Goal: Find specific page/section: Find specific page/section

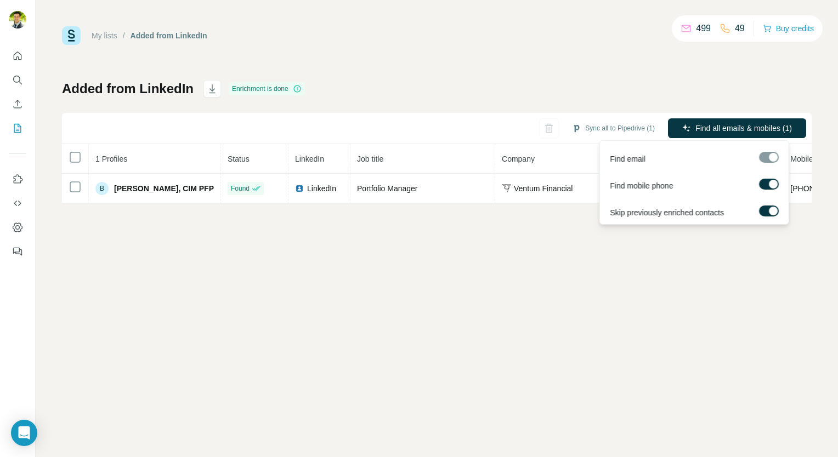
click at [770, 160] on div at bounding box center [769, 157] width 20 height 11
click at [493, 250] on div "My lists / Added from LinkedIn 499 49 Buy credits Added from LinkedIn Enrichmen…" at bounding box center [437, 228] width 803 height 457
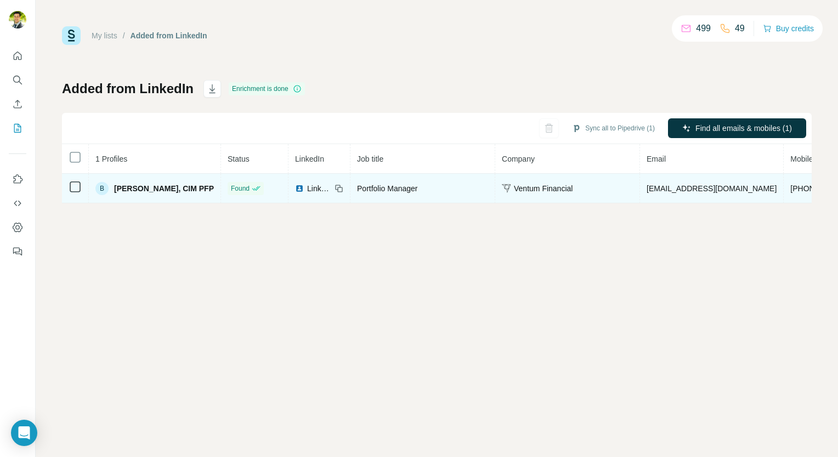
click at [70, 193] on td at bounding box center [75, 189] width 27 height 30
drag, startPoint x: 70, startPoint y: 193, endPoint x: 76, endPoint y: 192, distance: 6.1
click at [76, 194] on td at bounding box center [75, 189] width 27 height 30
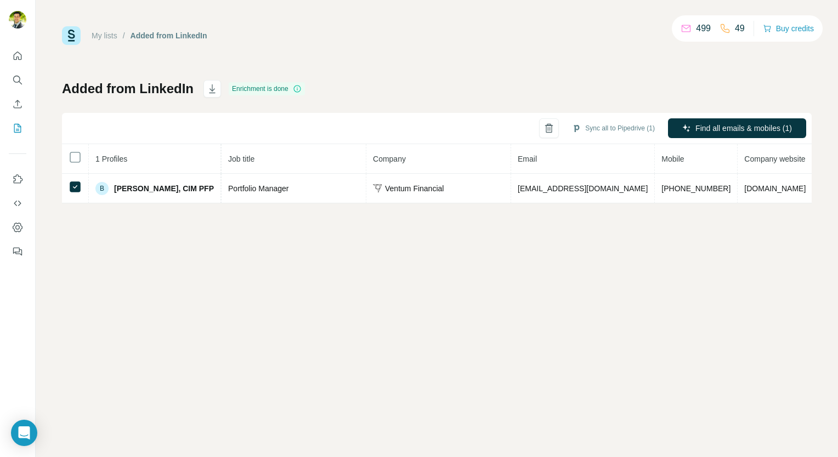
scroll to position [0, 161]
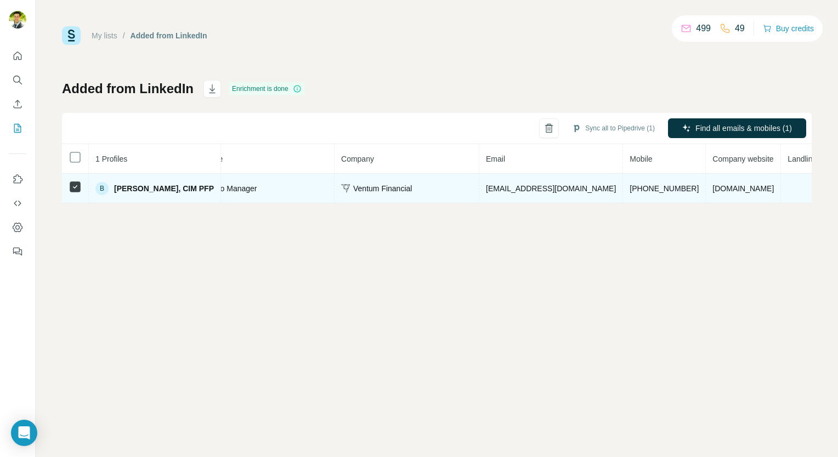
click at [136, 190] on span "[PERSON_NAME], CIM PFP" at bounding box center [164, 188] width 100 height 11
